Goal: Information Seeking & Learning: Learn about a topic

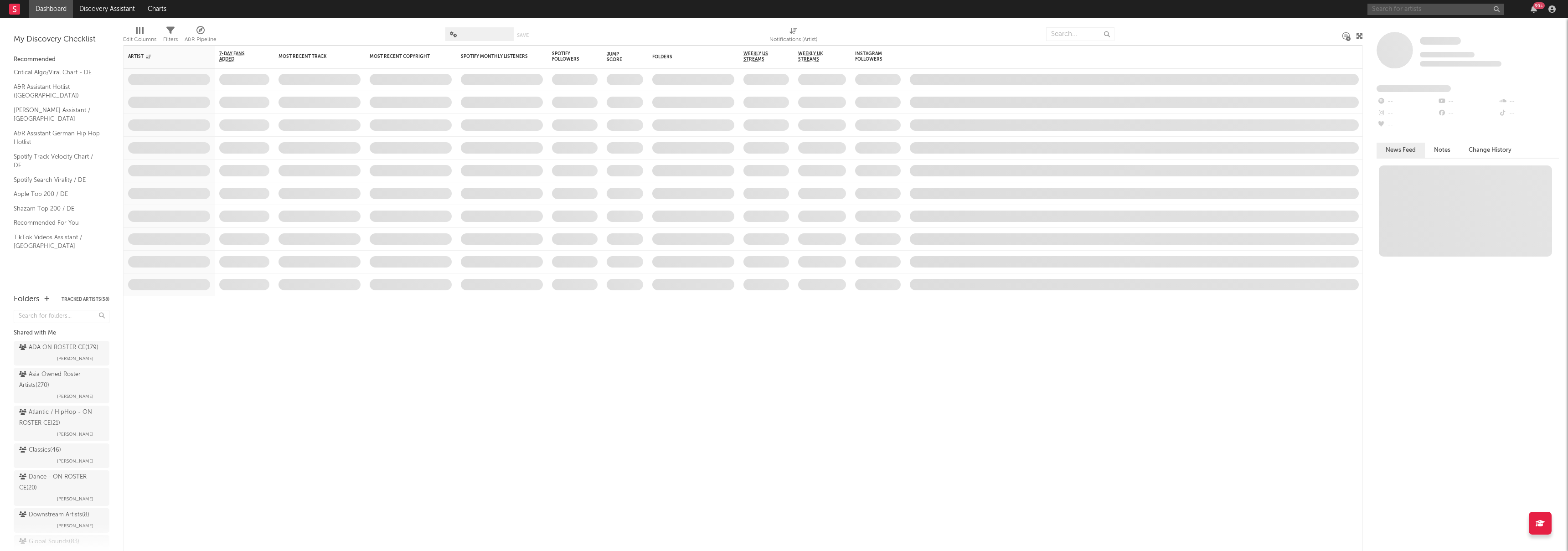
click at [1427, 12] on input "text" at bounding box center [1436, 9] width 137 height 12
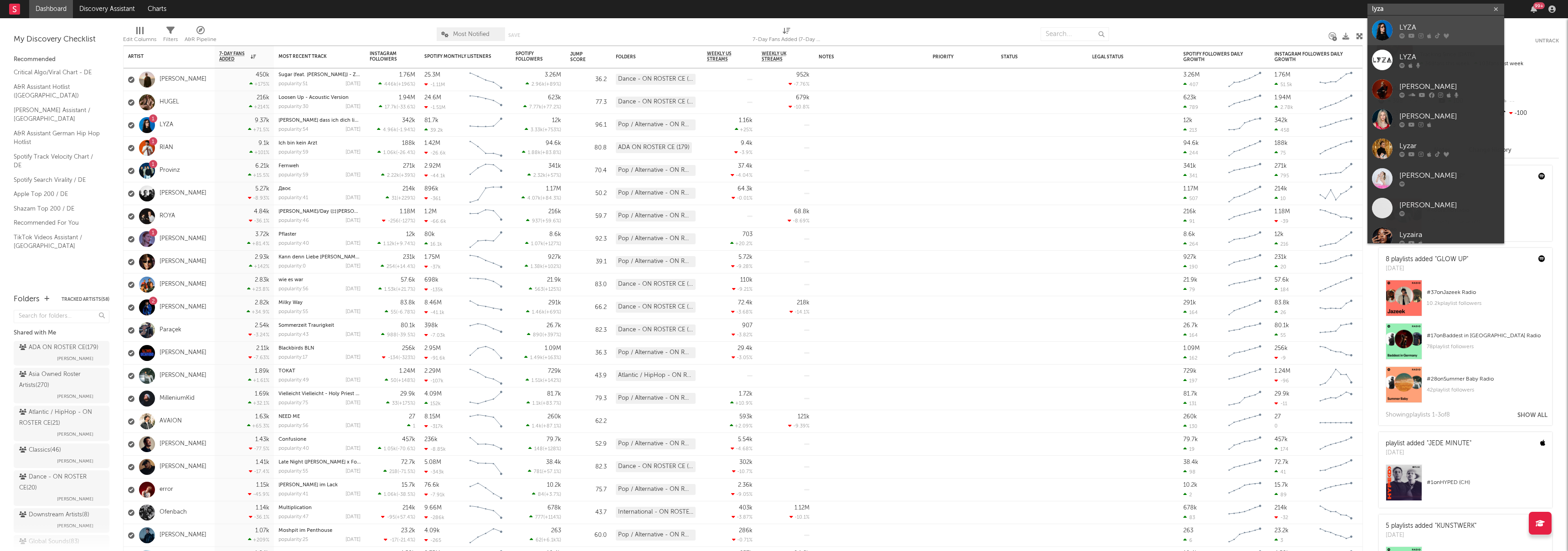
type input "lyza"
click at [1434, 28] on div "LYZA" at bounding box center [1450, 27] width 100 height 11
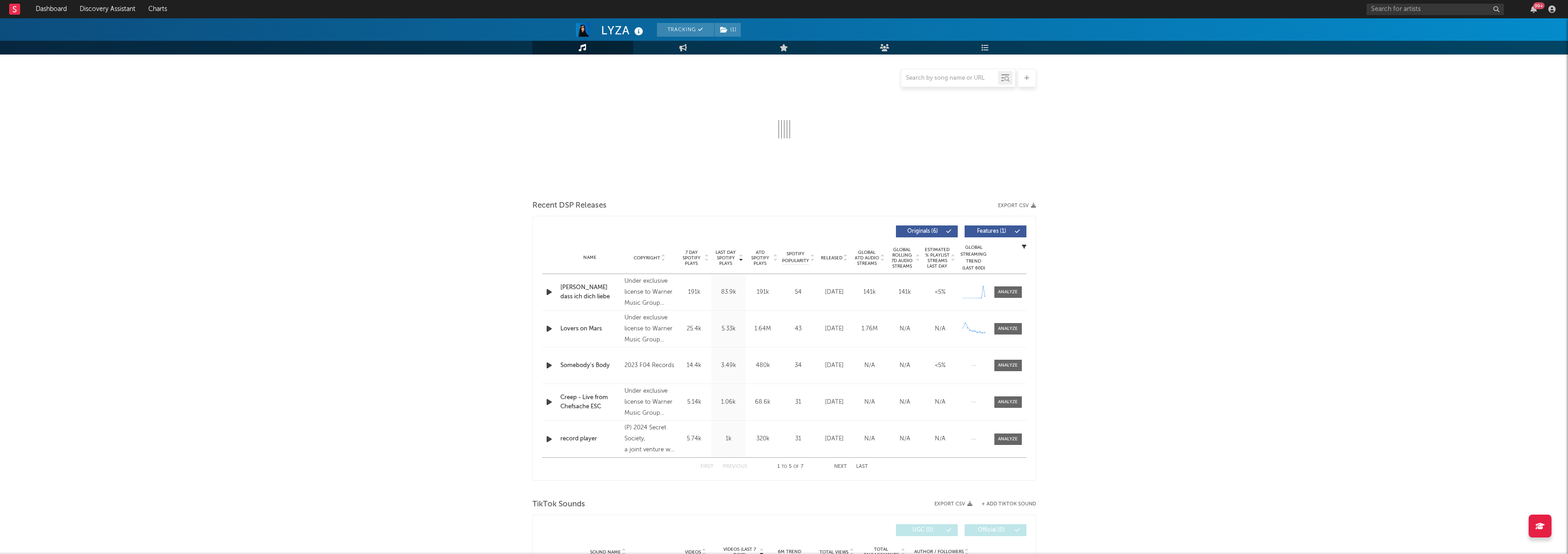
select select "6m"
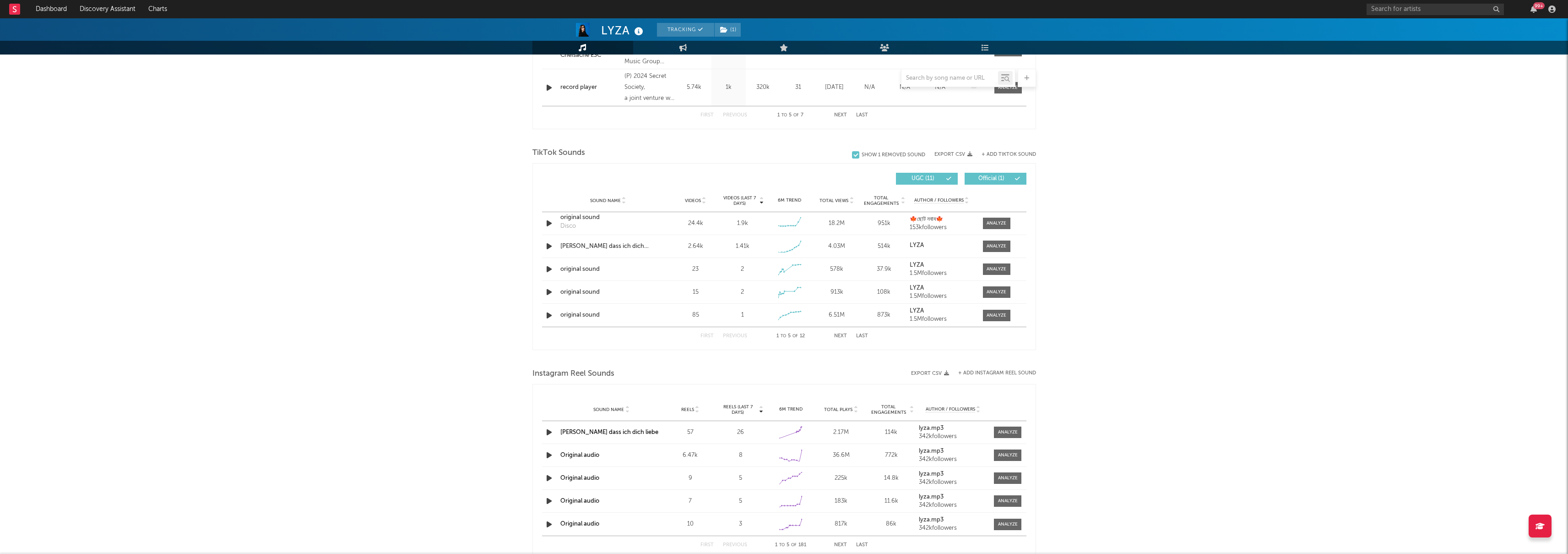
scroll to position [547, 0]
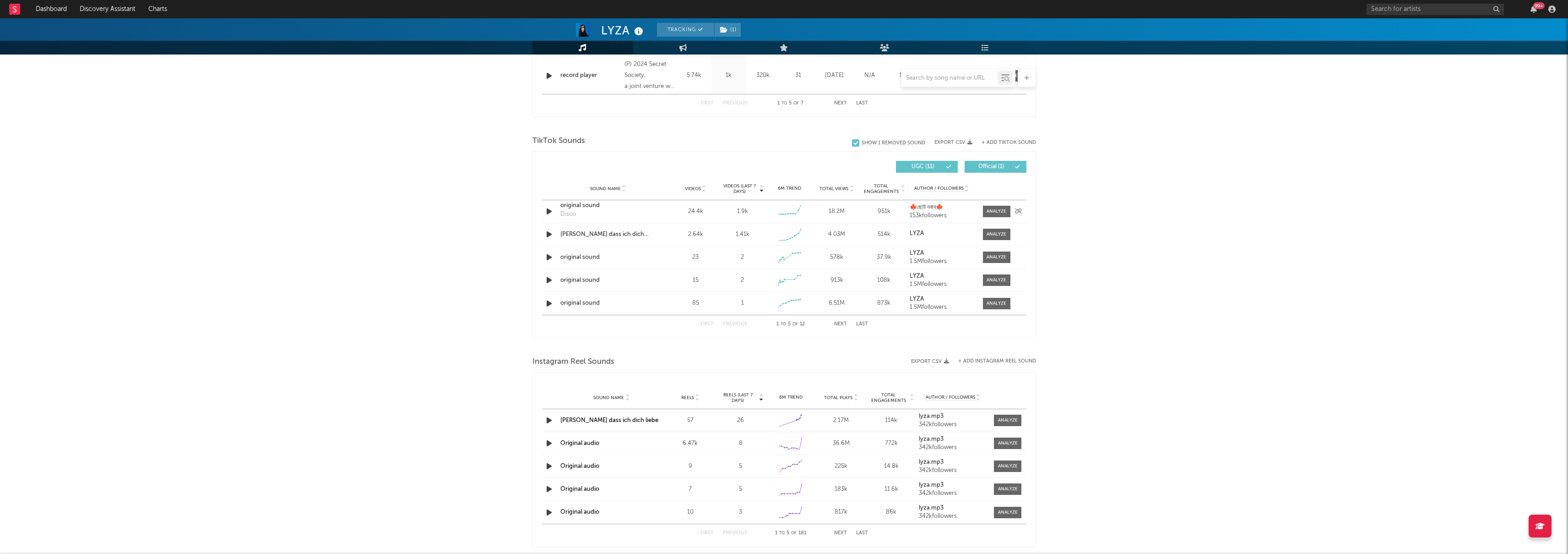
click at [550, 212] on icon "button" at bounding box center [548, 212] width 9 height 12
click at [549, 212] on icon "button" at bounding box center [548, 212] width 9 height 12
click at [549, 234] on icon "button" at bounding box center [548, 234] width 9 height 12
click at [1004, 238] on span at bounding box center [997, 234] width 28 height 12
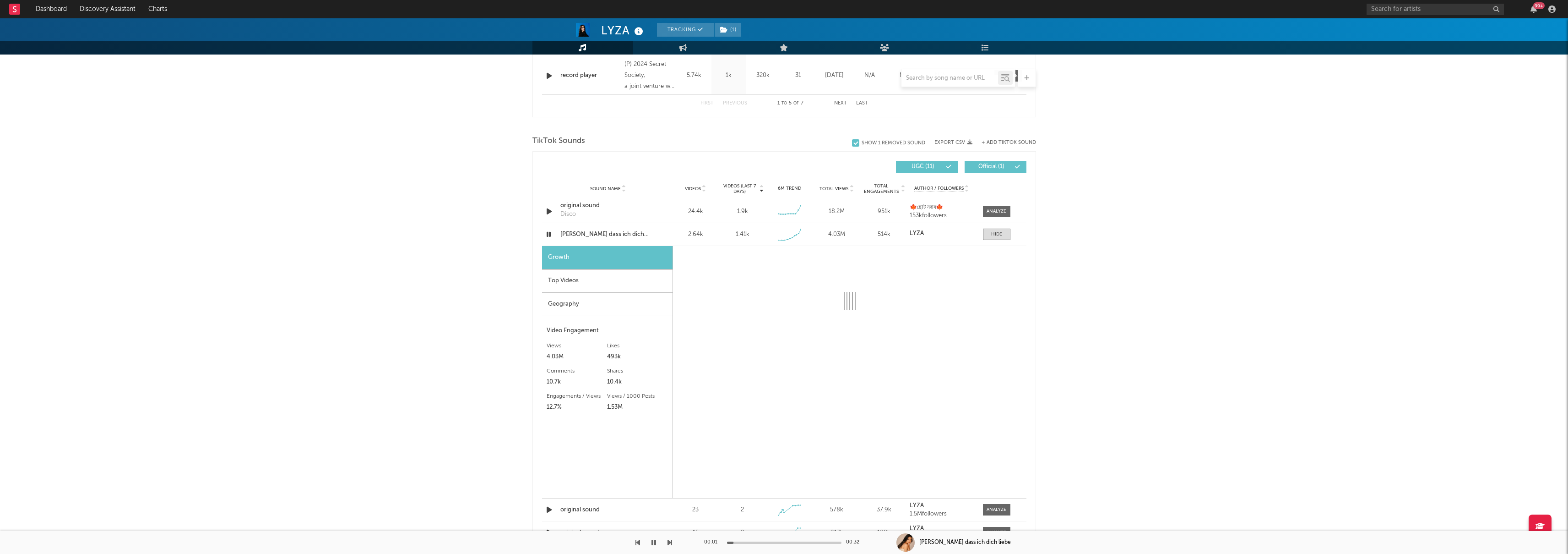
select select "1w"
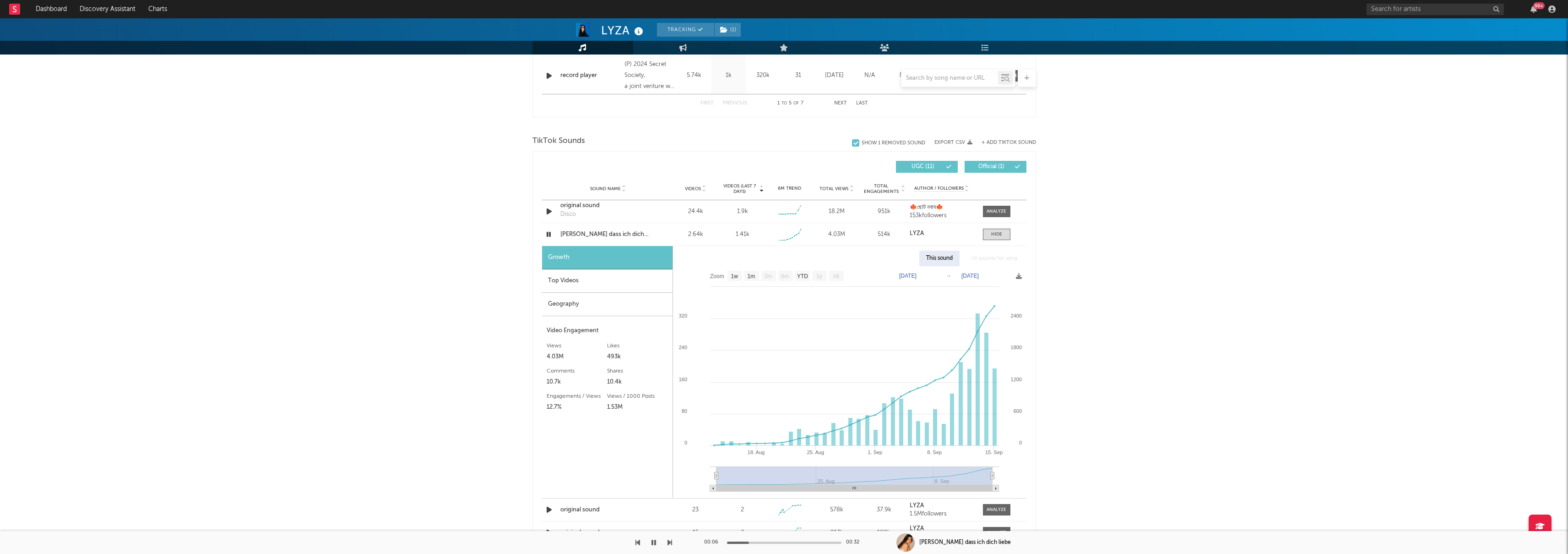
click at [582, 284] on div "Top Videos" at bounding box center [607, 281] width 131 height 23
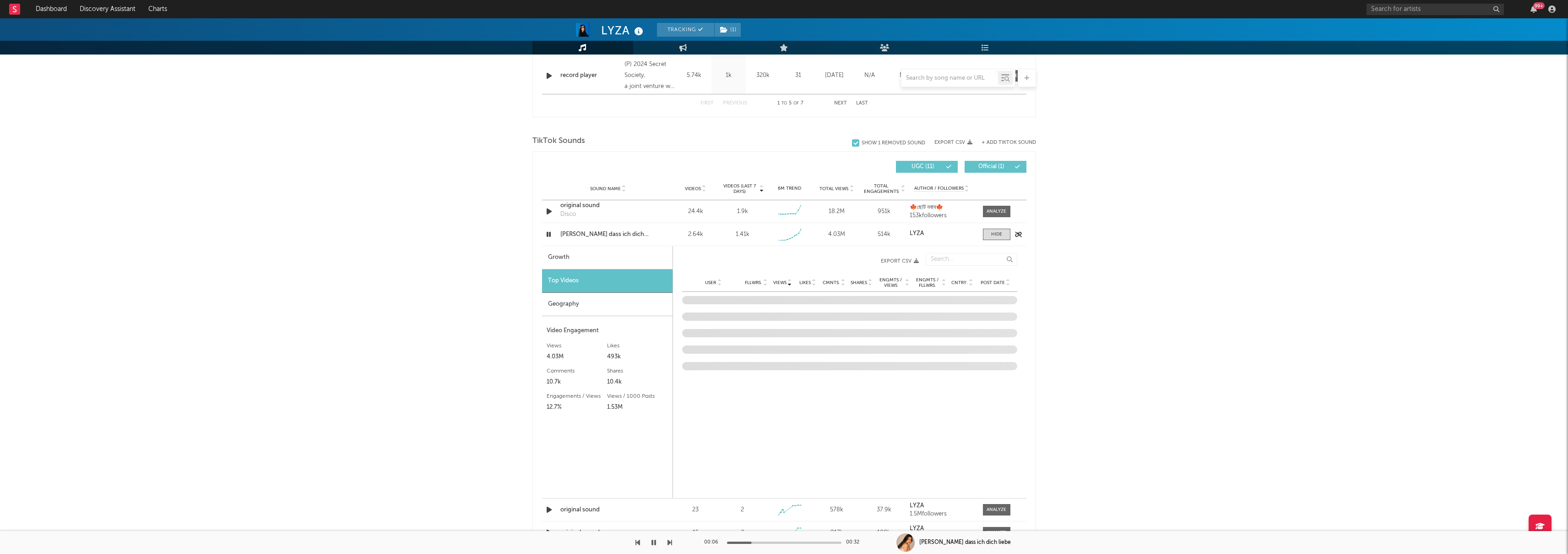
click at [548, 236] on icon "button" at bounding box center [548, 234] width 9 height 12
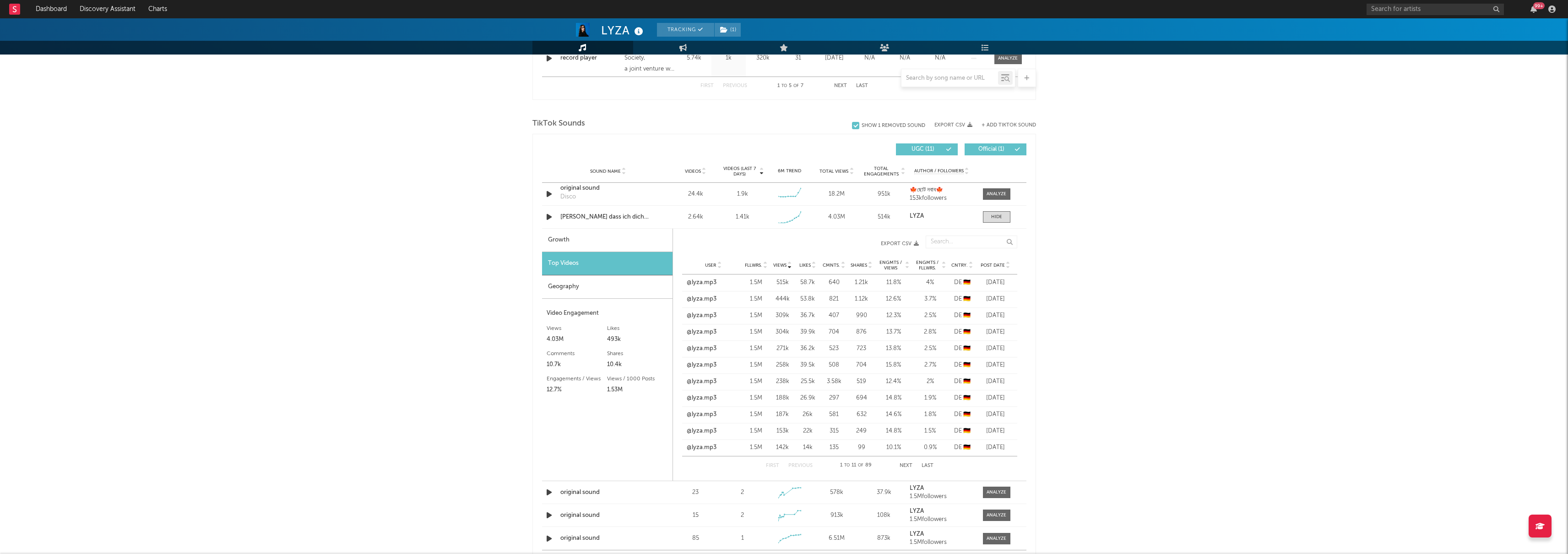
scroll to position [563, 0]
click at [633, 288] on div "Geography" at bounding box center [607, 289] width 131 height 23
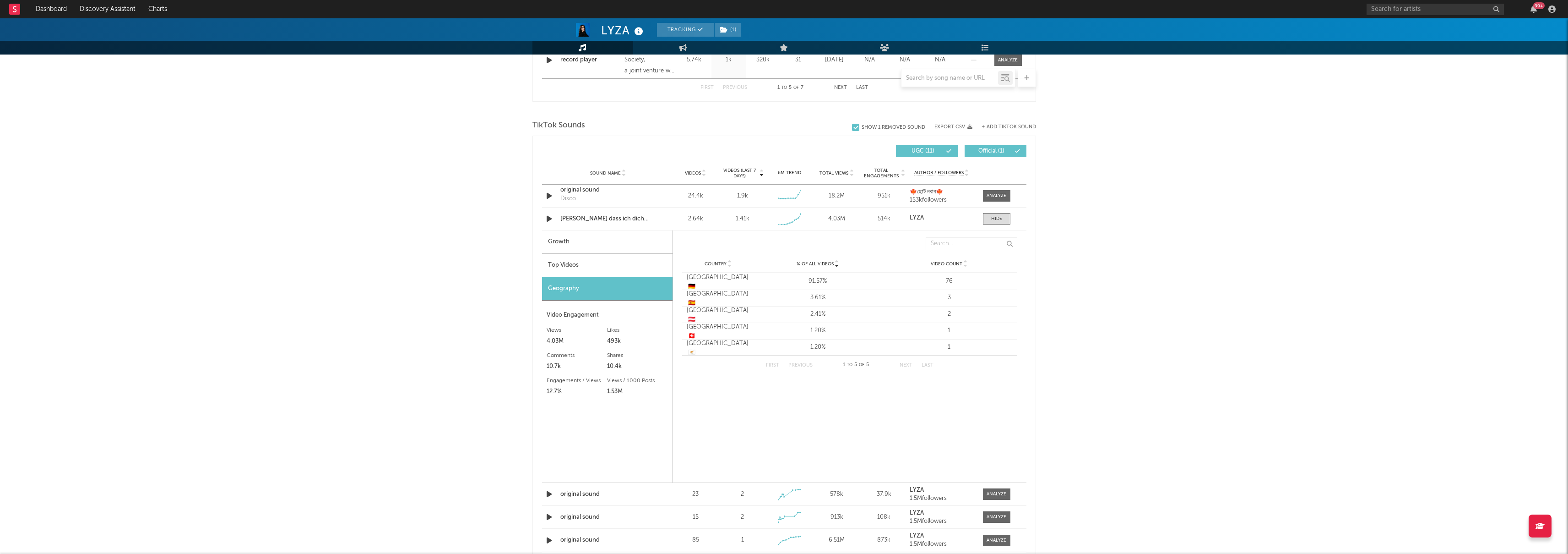
click at [589, 245] on div "Growth" at bounding box center [607, 242] width 131 height 23
select select "1w"
